Goal: Transaction & Acquisition: Purchase product/service

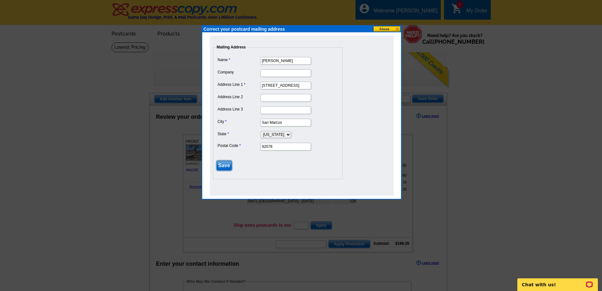
click at [224, 166] on input "Save" at bounding box center [224, 165] width 15 height 9
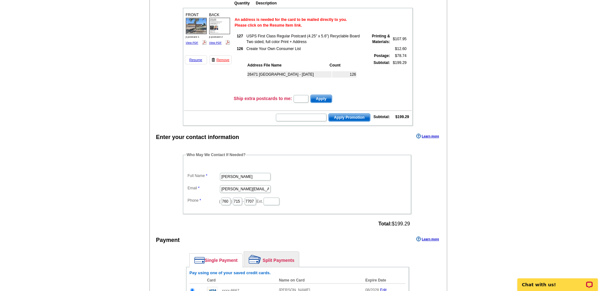
scroll to position [158, 0]
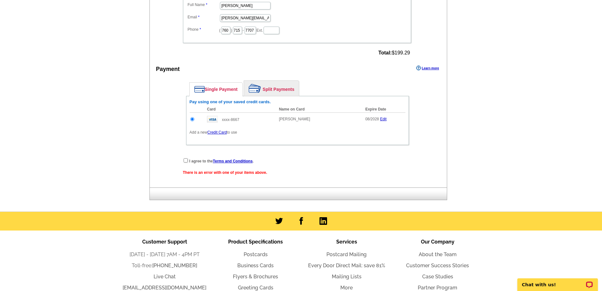
scroll to position [316, 0]
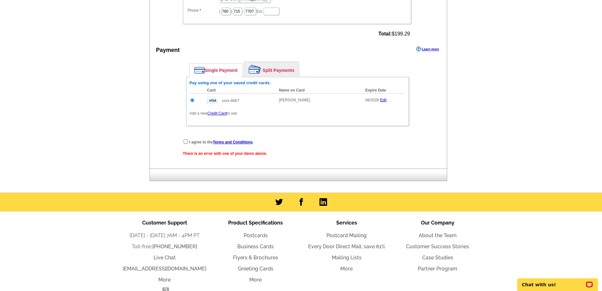
click at [183, 142] on div "I agree to the Terms and Conditions ." at bounding box center [297, 141] width 229 height 6
click at [187, 142] on input "checkbox" at bounding box center [186, 141] width 4 height 4
checkbox input "true"
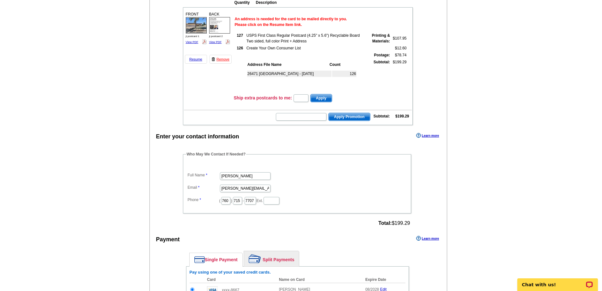
scroll to position [126, 0]
click at [300, 100] on input "text" at bounding box center [301, 99] width 15 height 8
type input "1"
click at [327, 99] on span "Apply" at bounding box center [321, 99] width 21 height 8
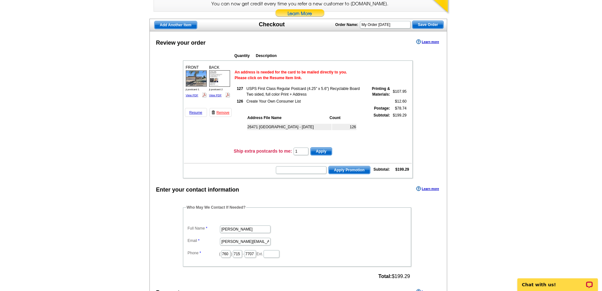
scroll to position [63, 0]
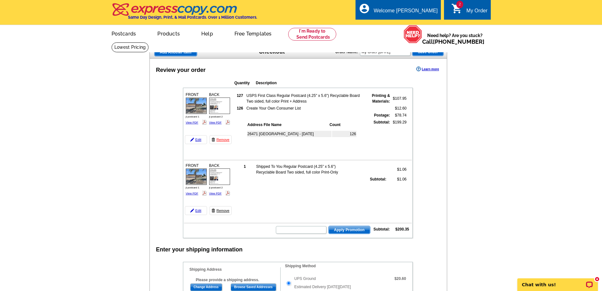
click at [221, 211] on link "Remove" at bounding box center [221, 210] width 22 height 9
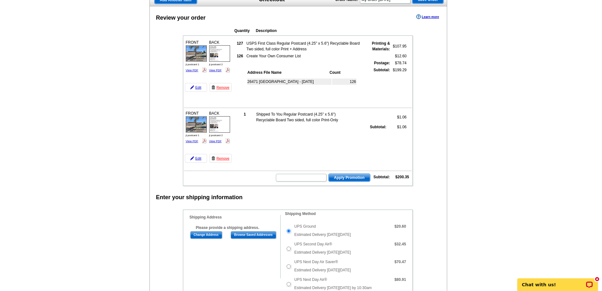
scroll to position [63, 0]
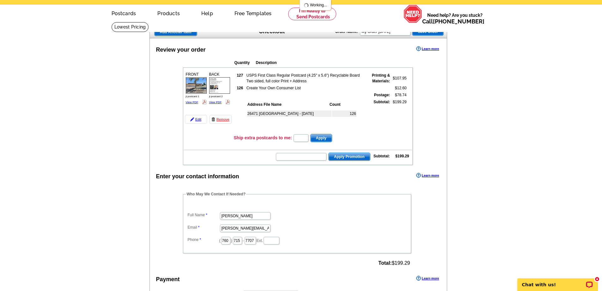
scroll to position [32, 0]
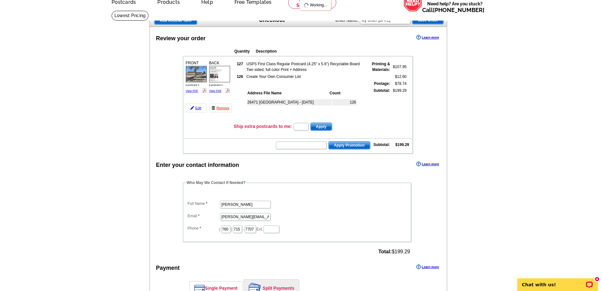
click at [188, 169] on div "Enter your contact information Learn more Who May We Contact If Needed? Full Na…" at bounding box center [299, 277] width 298 height 234
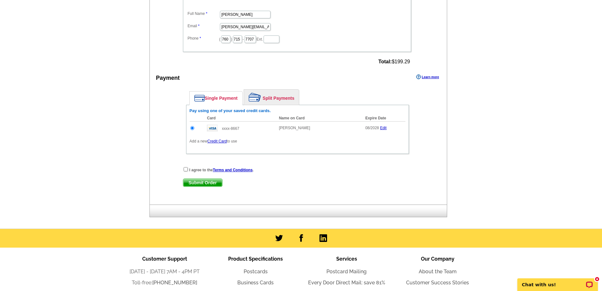
click at [186, 169] on div "Enter your contact information Learn more Who May We Contact If Needed? Full Na…" at bounding box center [299, 87] width 298 height 234
click at [187, 170] on input "checkbox" at bounding box center [186, 169] width 4 height 4
checkbox input "true"
click at [196, 182] on span "Submit Order" at bounding box center [202, 183] width 39 height 8
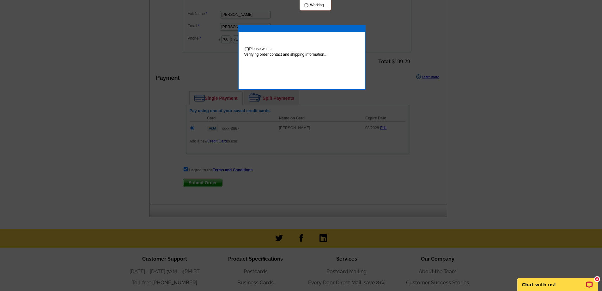
scroll to position [219, 0]
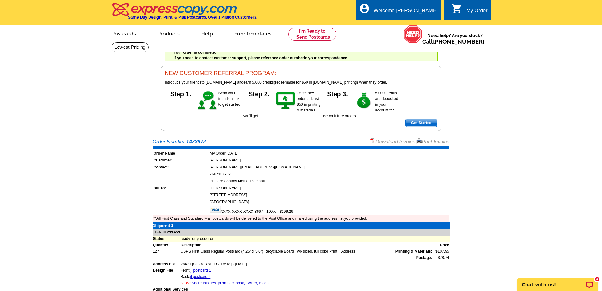
click at [386, 141] on link "Download Invoice" at bounding box center [393, 141] width 45 height 5
